Goal: Obtain resource: Obtain resource

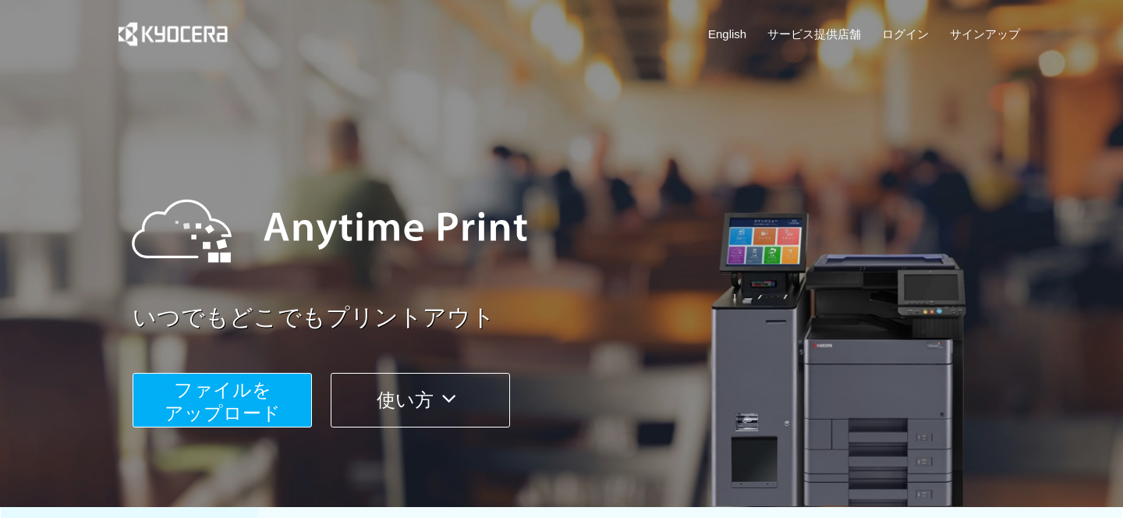
click at [238, 398] on span "ファイルを ​​アップロード" at bounding box center [223, 401] width 116 height 44
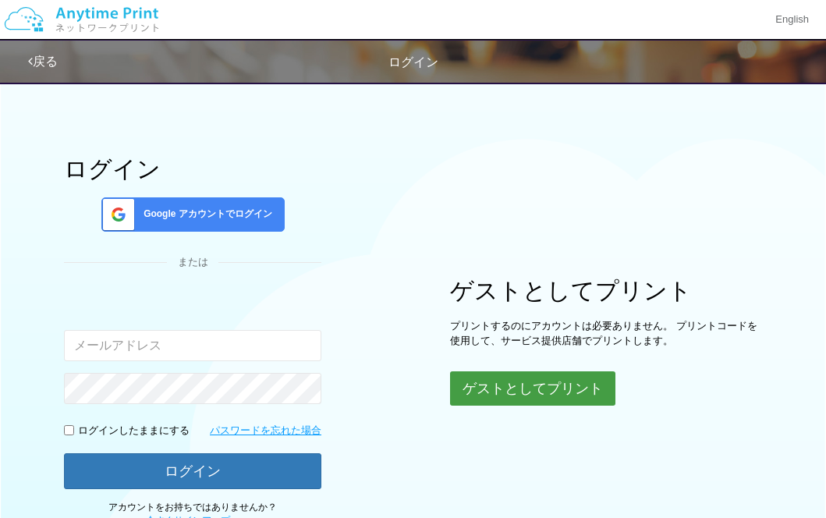
click at [513, 389] on button "ゲストとしてプリント" at bounding box center [532, 388] width 165 height 34
click at [555, 388] on button "ゲストとしてプリント" at bounding box center [532, 388] width 165 height 34
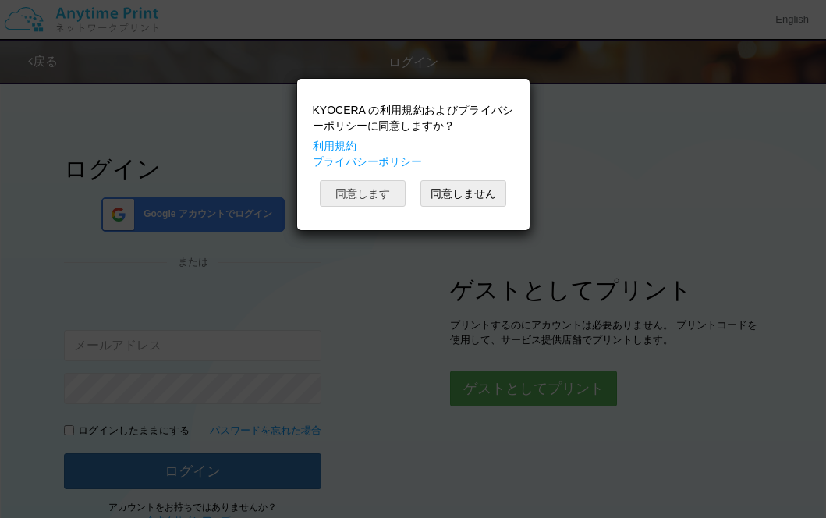
click at [372, 191] on button "同意します" at bounding box center [363, 193] width 86 height 27
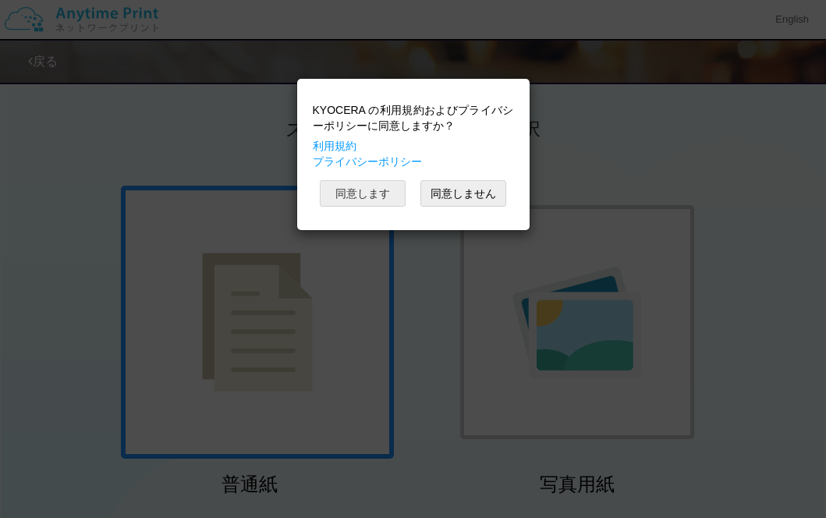
click at [352, 191] on button "同意します" at bounding box center [363, 193] width 86 height 27
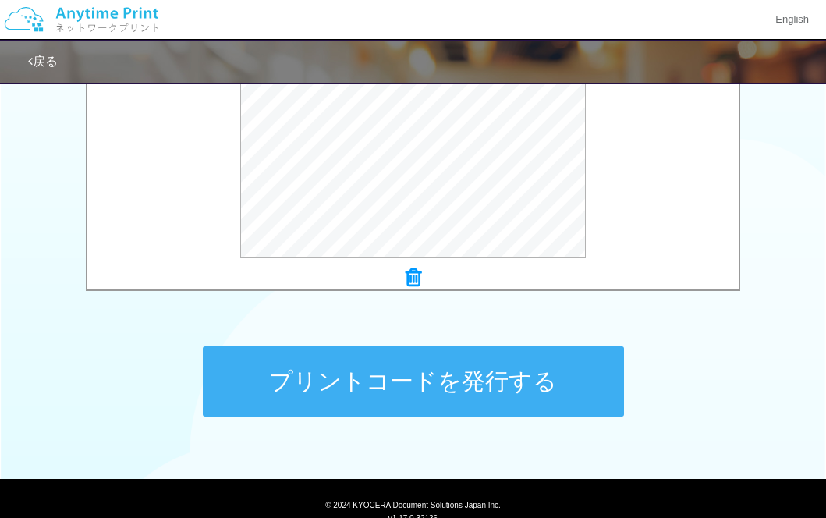
scroll to position [668, 0]
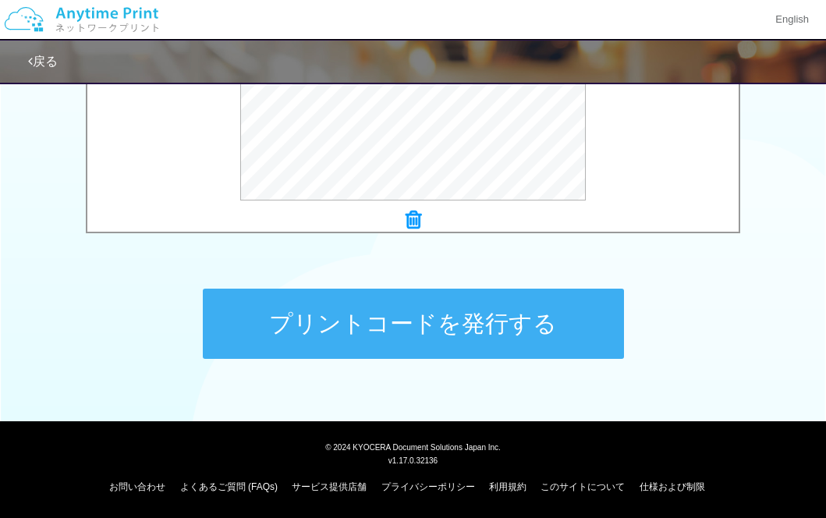
click at [389, 325] on button "プリントコードを発行する" at bounding box center [413, 323] width 421 height 70
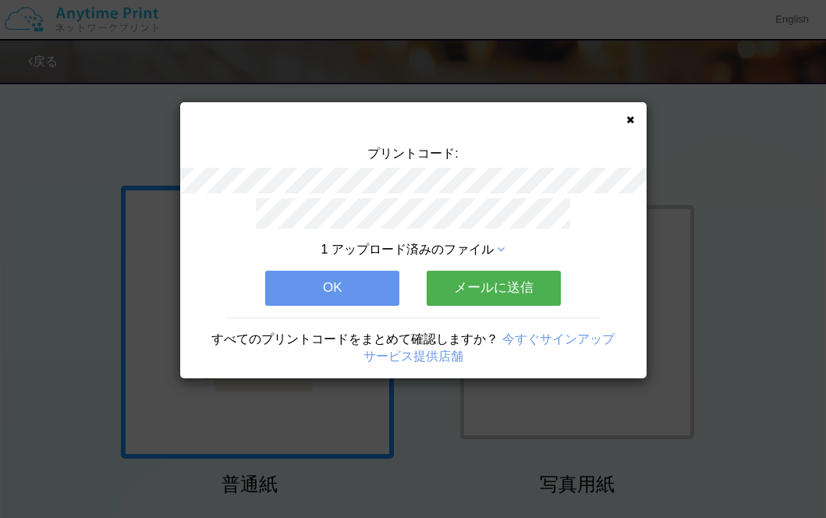
click at [497, 285] on button "メールに送信" at bounding box center [493, 288] width 134 height 34
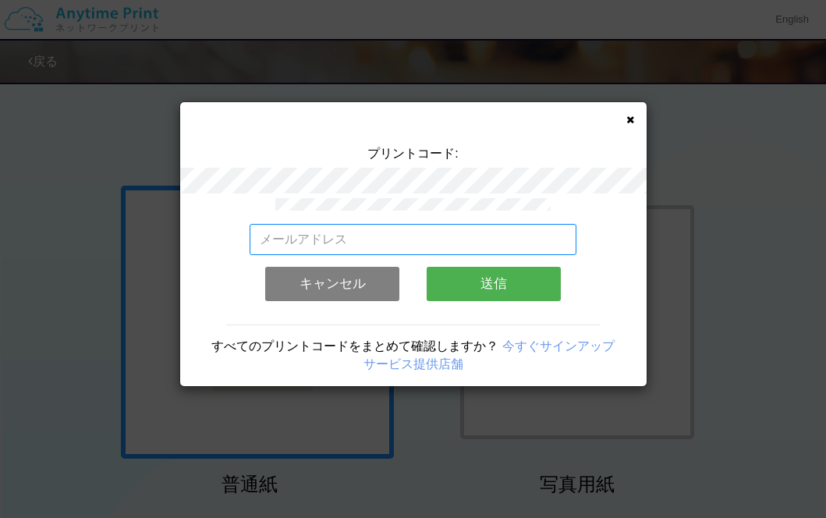
click at [489, 237] on input "email" at bounding box center [413, 239] width 327 height 31
type input "[EMAIL_ADDRESS][DOMAIN_NAME]"
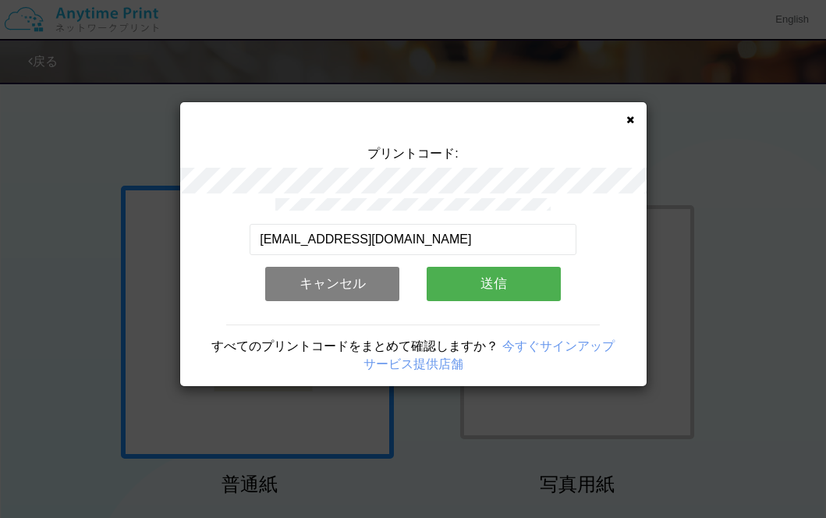
click at [490, 278] on button "送信" at bounding box center [493, 284] width 134 height 34
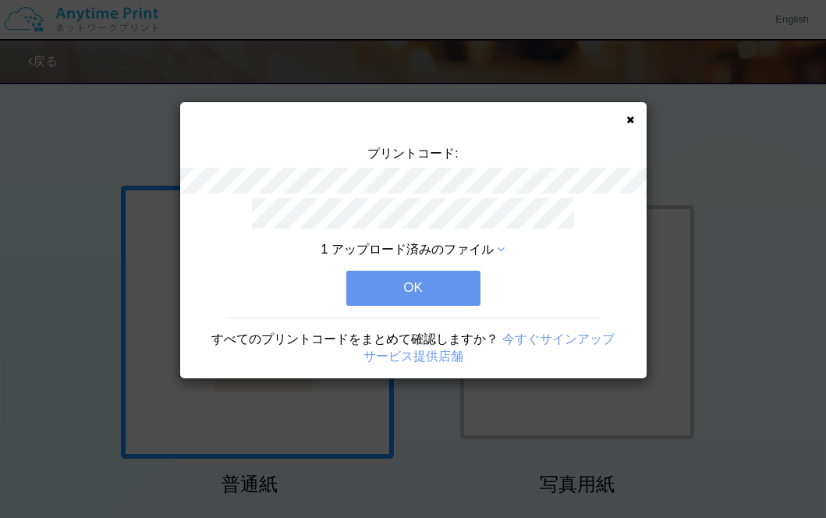
click at [434, 278] on button "OK" at bounding box center [413, 288] width 134 height 34
